Goal: Task Accomplishment & Management: Use online tool/utility

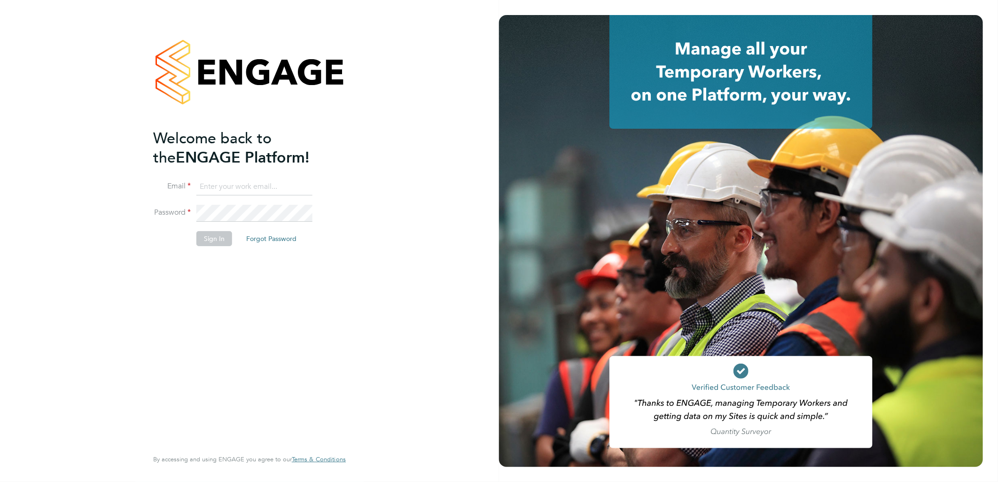
type input "ellie.page@tradelinerecruitment.co.uk"
click at [209, 240] on button "Sign In" at bounding box center [214, 238] width 36 height 15
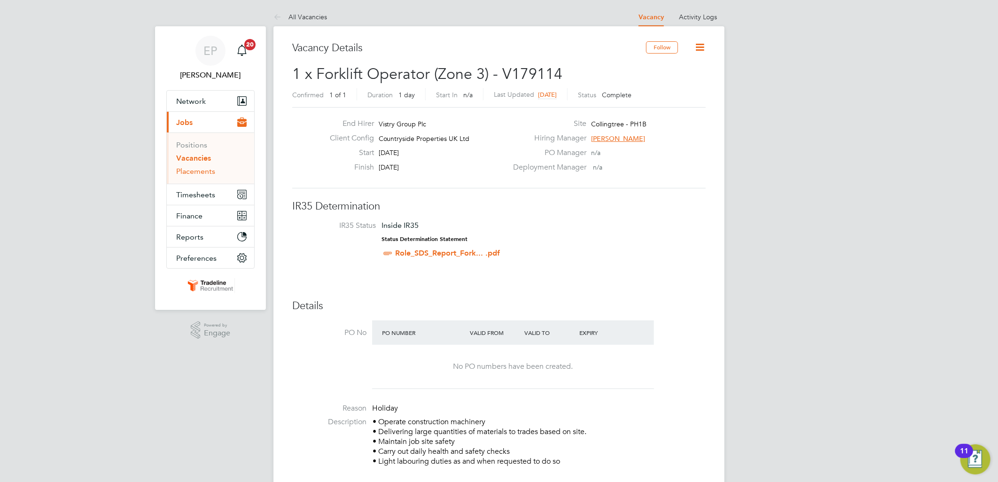
click at [204, 171] on link "Placements" at bounding box center [195, 171] width 39 height 9
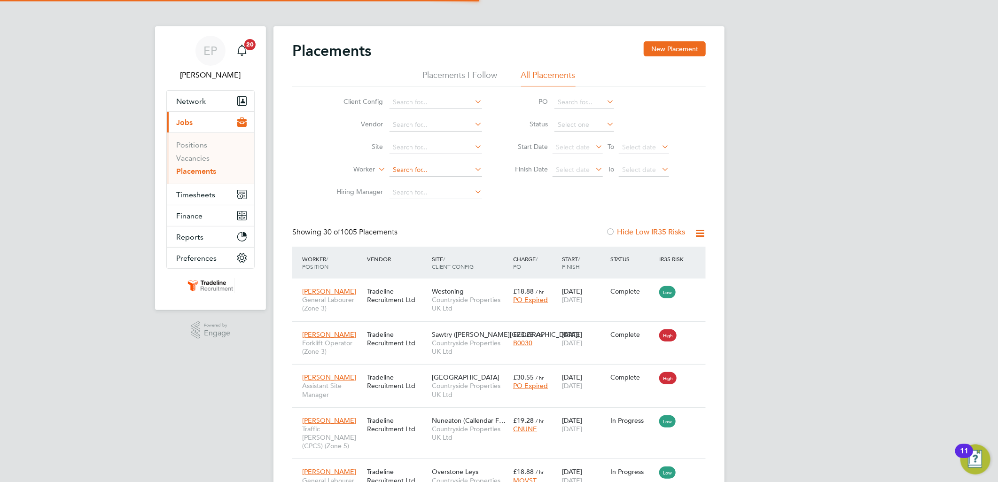
scroll to position [35, 82]
click at [412, 173] on input at bounding box center [436, 170] width 93 height 13
click at [461, 180] on li "[DATE] [PERSON_NAME]" at bounding box center [436, 183] width 94 height 13
type input "[PERSON_NAME]"
